Goal: Check status

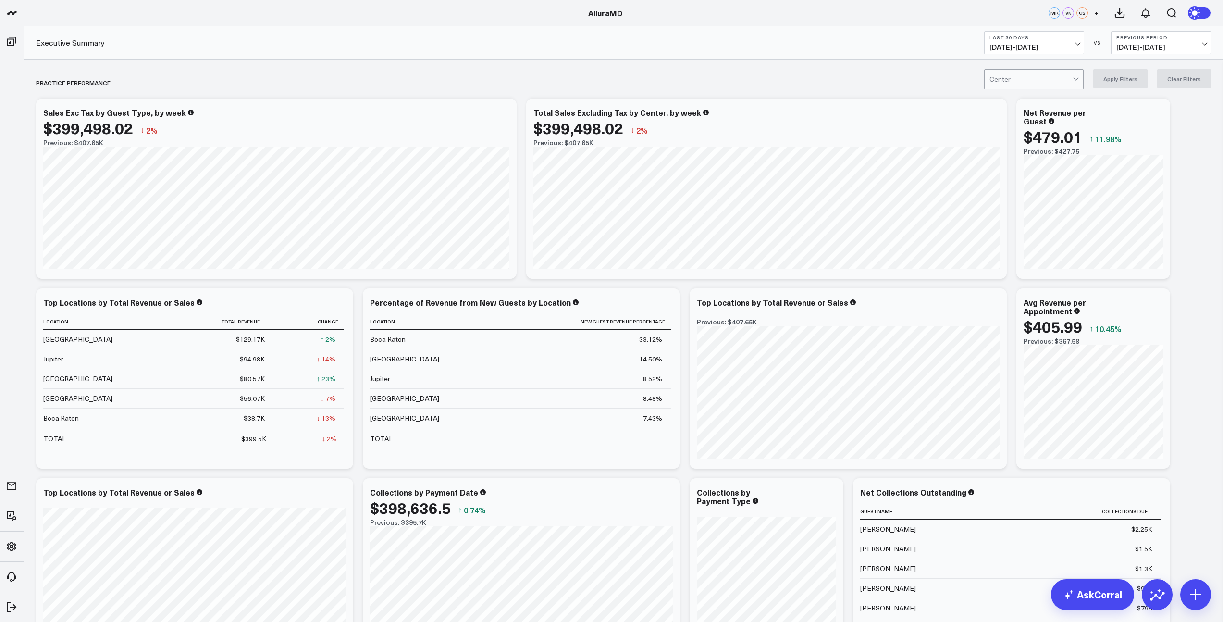
click at [1071, 45] on span "[DATE] - [DATE]" at bounding box center [1033, 47] width 89 height 8
click at [1020, 252] on link "MTD" at bounding box center [1034, 251] width 99 height 18
click at [1164, 47] on span "[DATE] - [DATE]" at bounding box center [1160, 47] width 89 height 8
click at [1145, 81] on link "MoM" at bounding box center [1160, 82] width 99 height 18
